Goal: Task Accomplishment & Management: Use online tool/utility

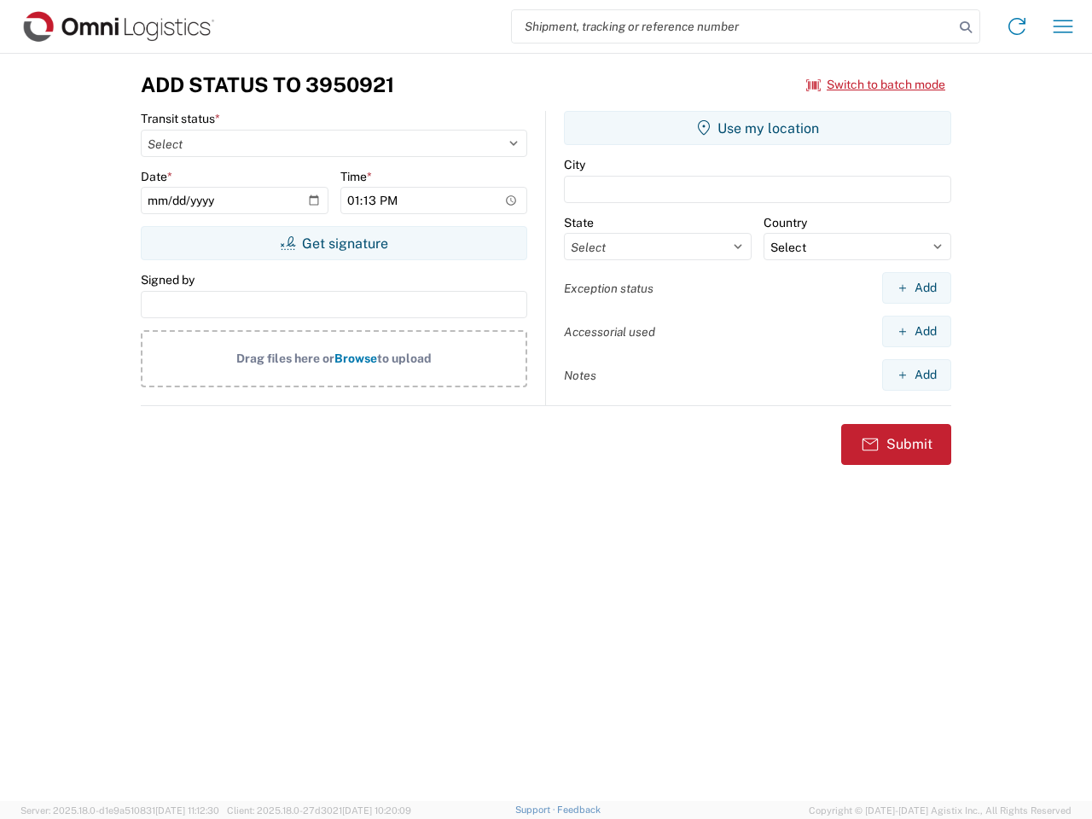
click at [733, 26] on input "search" at bounding box center [733, 26] width 442 height 32
click at [965, 27] on icon at bounding box center [965, 27] width 24 height 24
click at [1017, 26] on icon at bounding box center [1016, 26] width 27 height 27
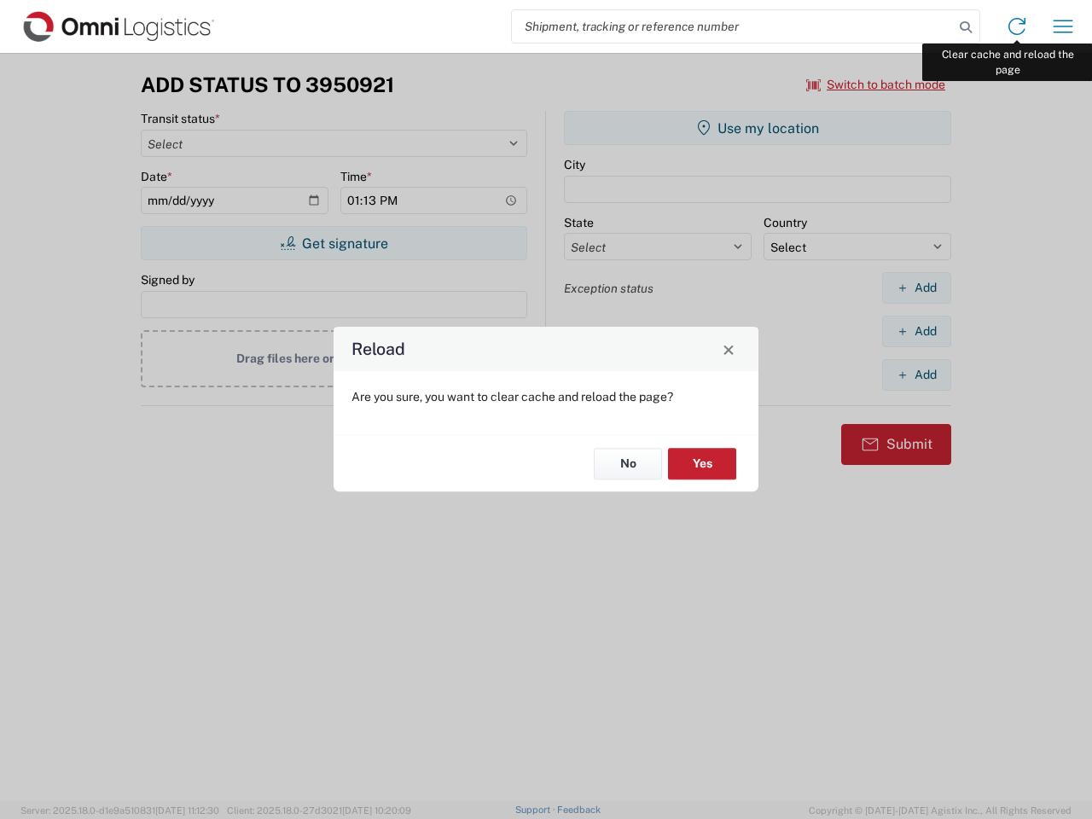
click at [1063, 26] on div "Reload Are you sure, you want to clear cache and reload the page? No Yes" at bounding box center [546, 409] width 1092 height 819
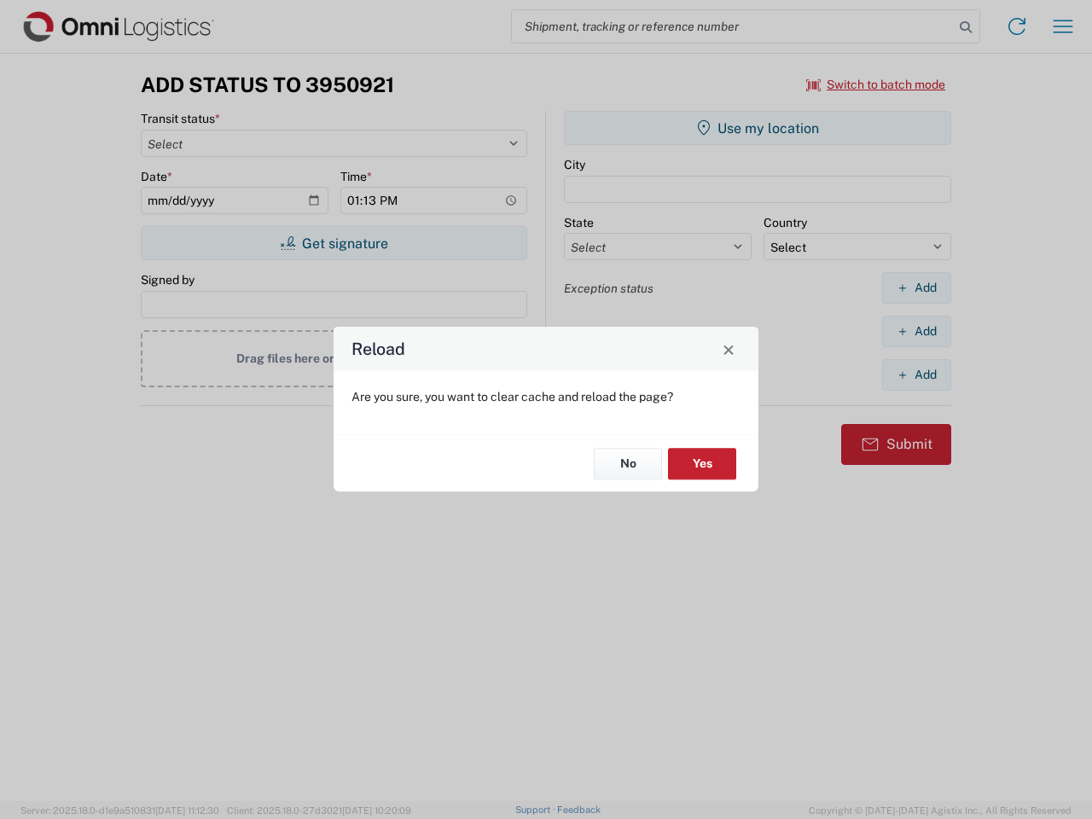
click at [876, 84] on div "Reload Are you sure, you want to clear cache and reload the page? No Yes" at bounding box center [546, 409] width 1092 height 819
click at [333, 243] on div "Reload Are you sure, you want to clear cache and reload the page? No Yes" at bounding box center [546, 409] width 1092 height 819
click at [757, 128] on div "Reload Are you sure, you want to clear cache and reload the page? No Yes" at bounding box center [546, 409] width 1092 height 819
click at [916, 287] on div "Reload Are you sure, you want to clear cache and reload the page? No Yes" at bounding box center [546, 409] width 1092 height 819
click at [916, 331] on div "Reload Are you sure, you want to clear cache and reload the page? No Yes" at bounding box center [546, 409] width 1092 height 819
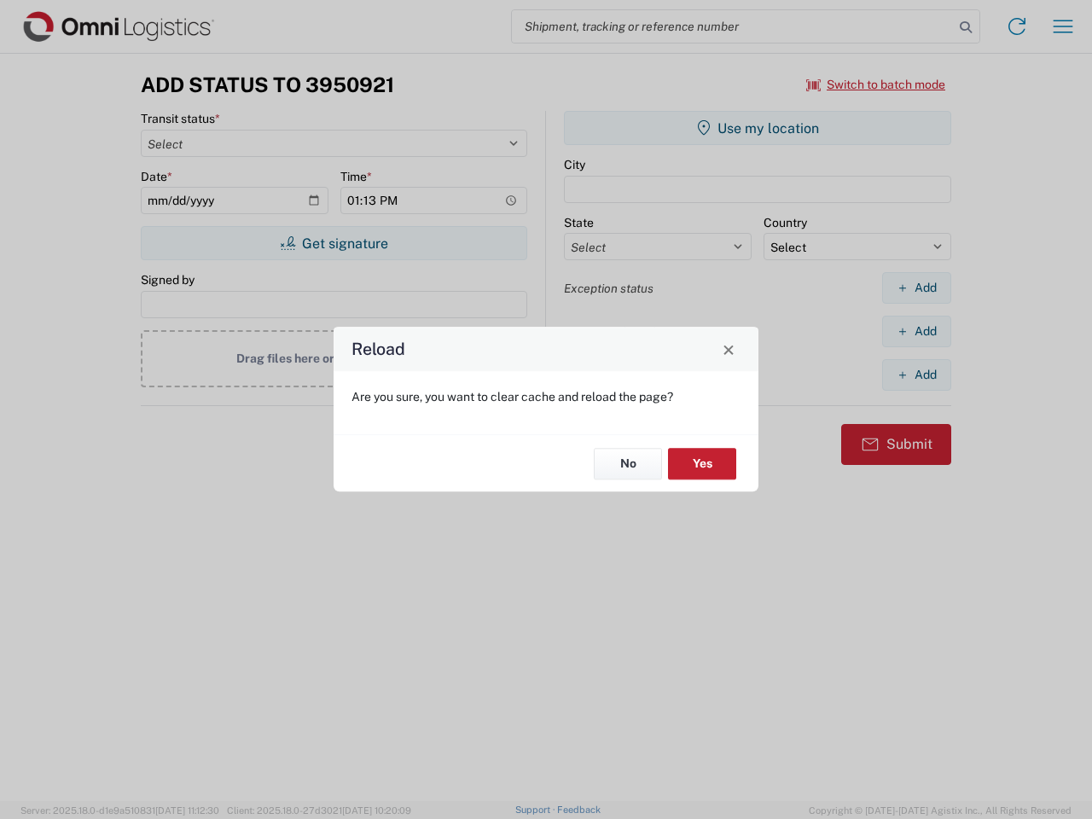
click at [916, 374] on div "Reload Are you sure, you want to clear cache and reload the page? No Yes" at bounding box center [546, 409] width 1092 height 819
